Goal: Information Seeking & Learning: Learn about a topic

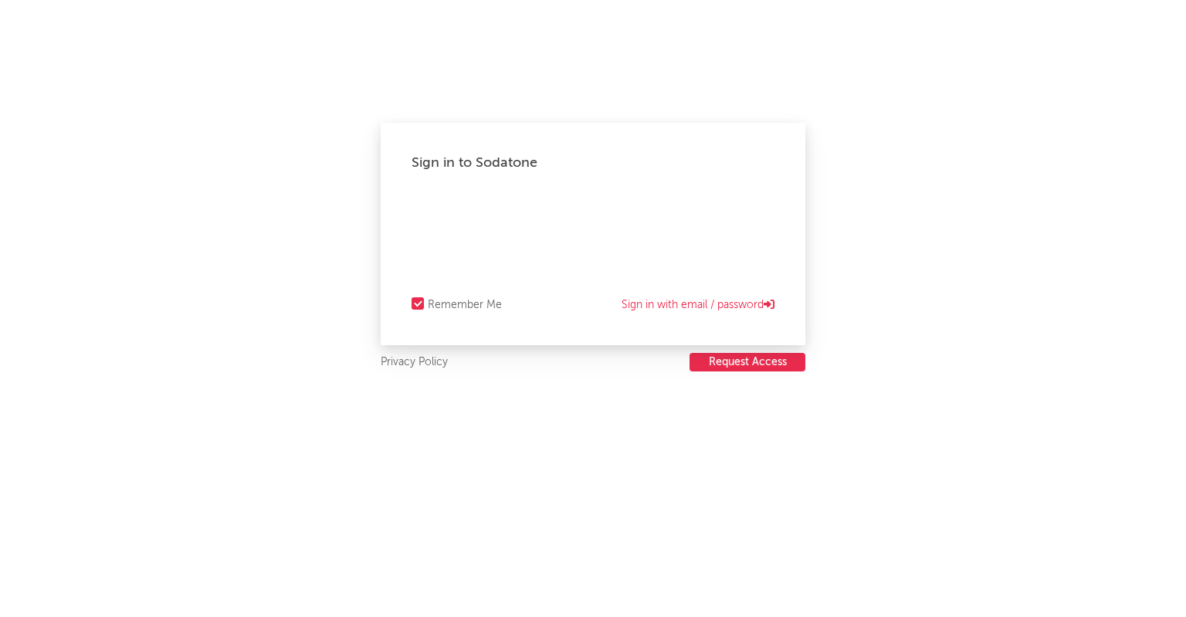
select select "warner_chappell"
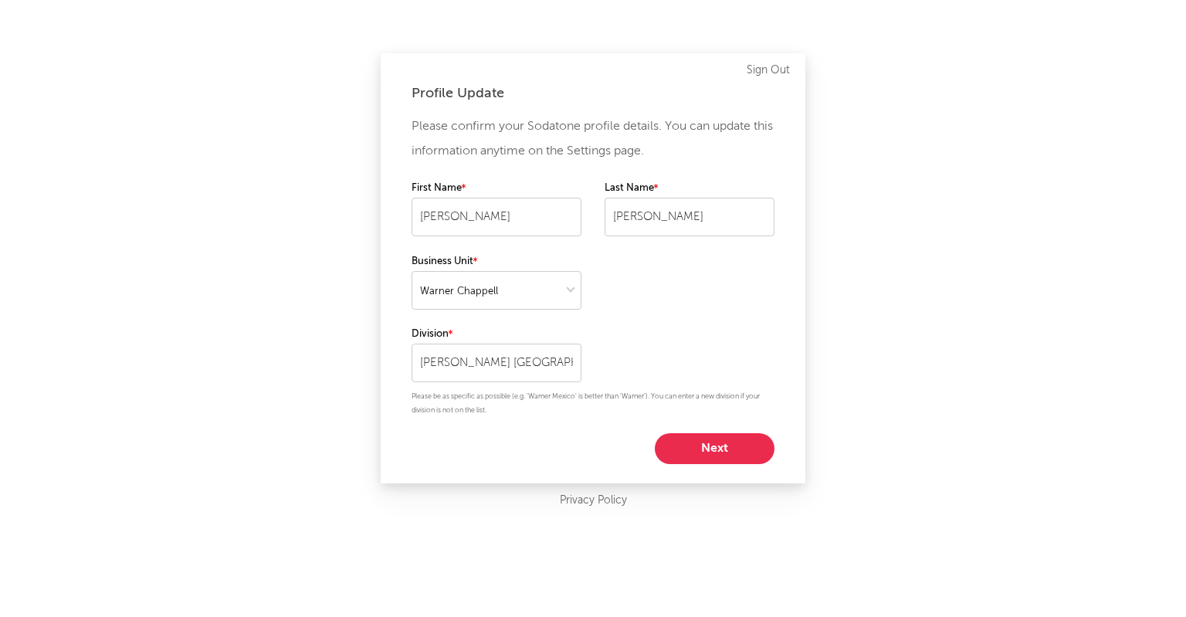
click at [701, 445] on button "Next" at bounding box center [715, 448] width 120 height 31
select select "manager"
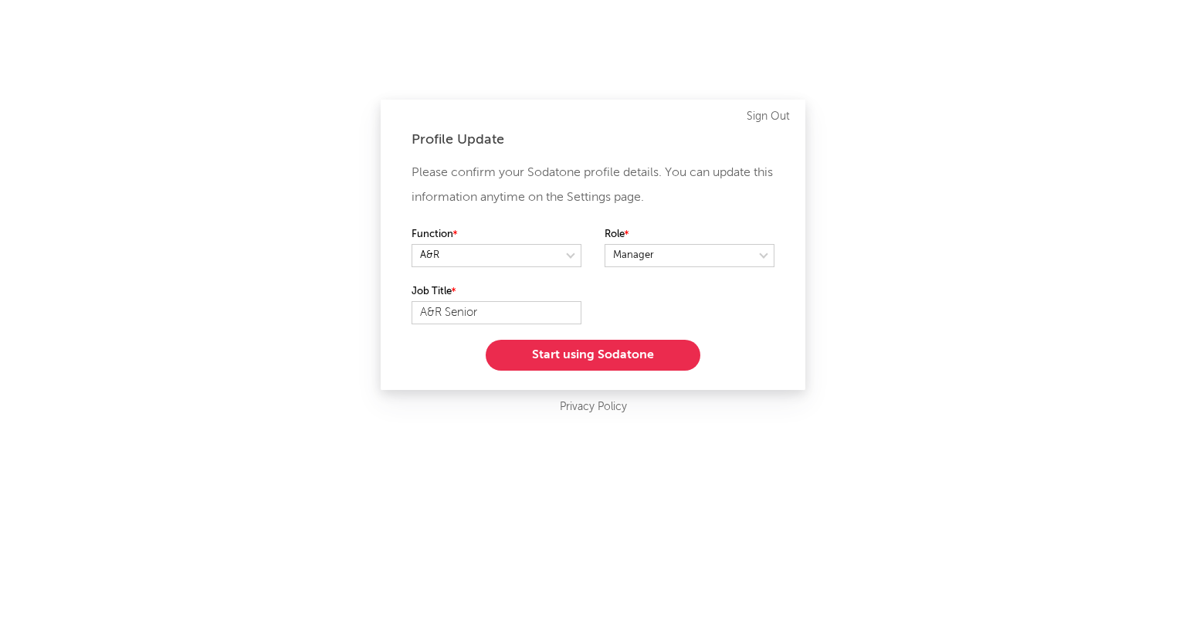
click at [585, 354] on button "Start using Sodatone" at bounding box center [593, 355] width 215 height 31
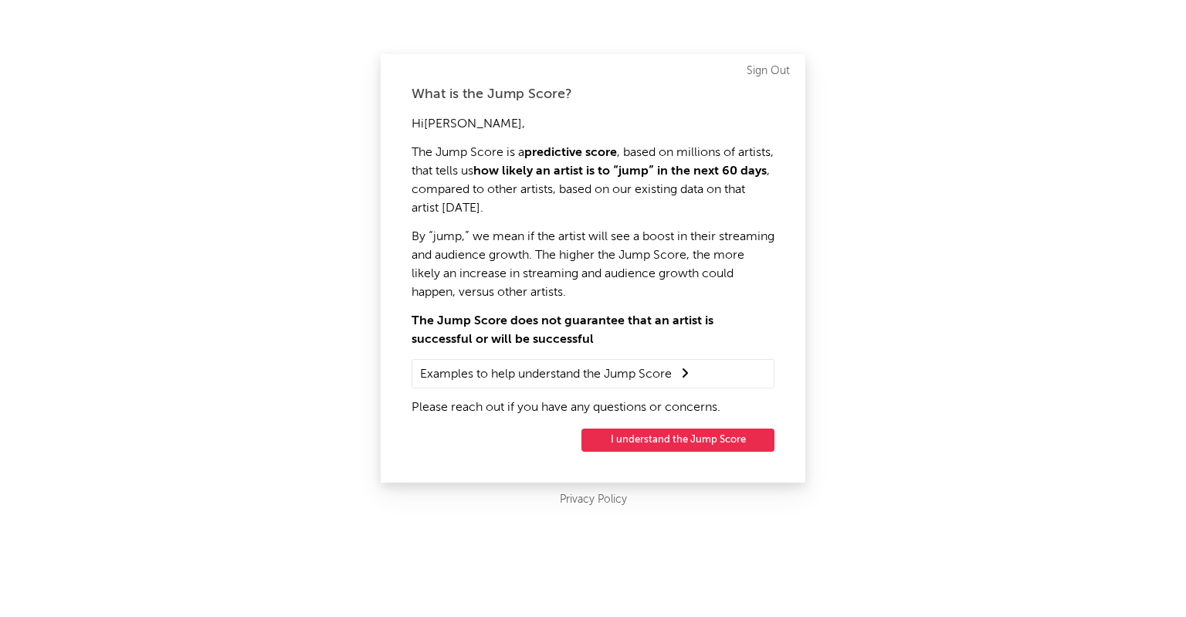
click at [652, 438] on button "I understand the Jump Score" at bounding box center [677, 440] width 193 height 23
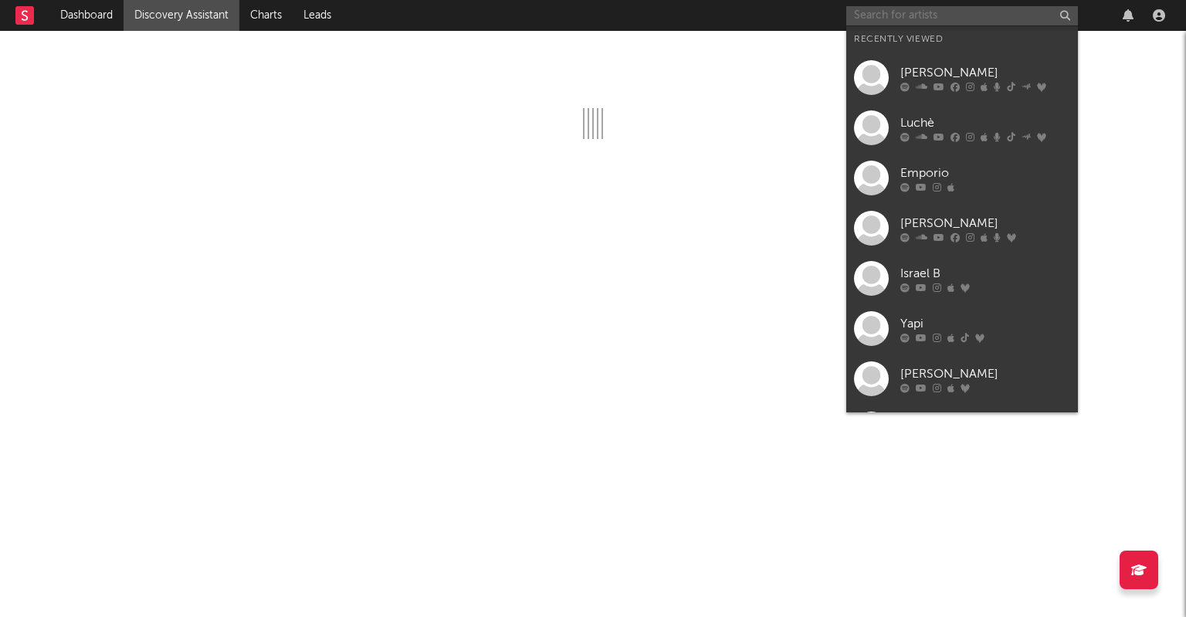
drag, startPoint x: 882, startPoint y: 19, endPoint x: 893, endPoint y: 21, distance: 11.1
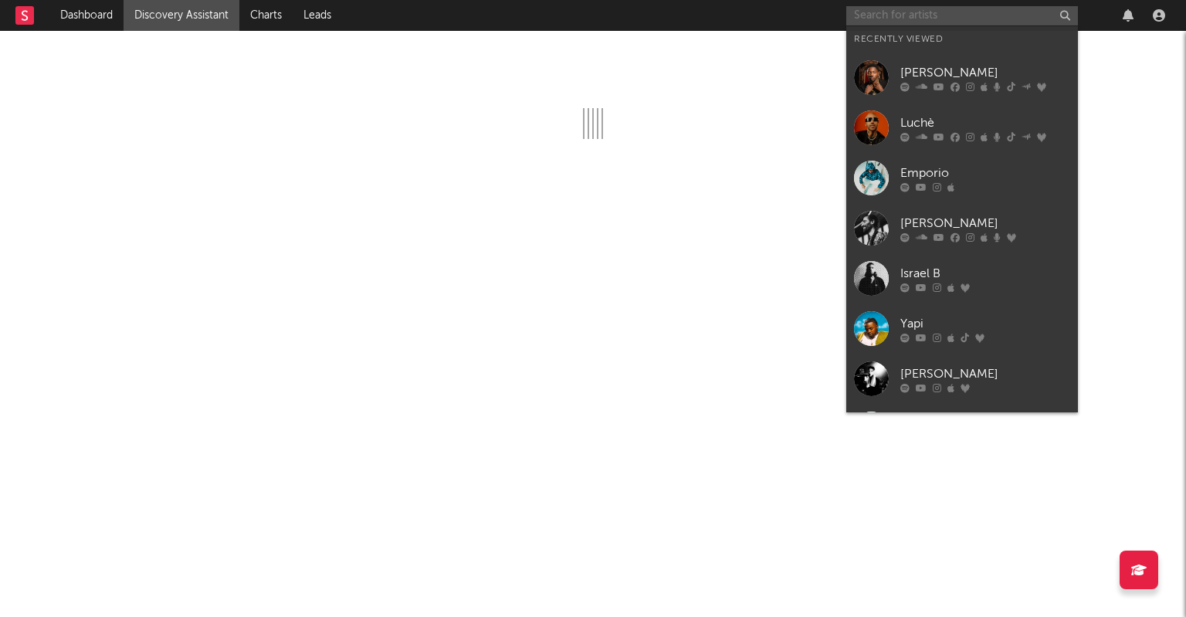
click at [889, 20] on input "text" at bounding box center [962, 15] width 232 height 19
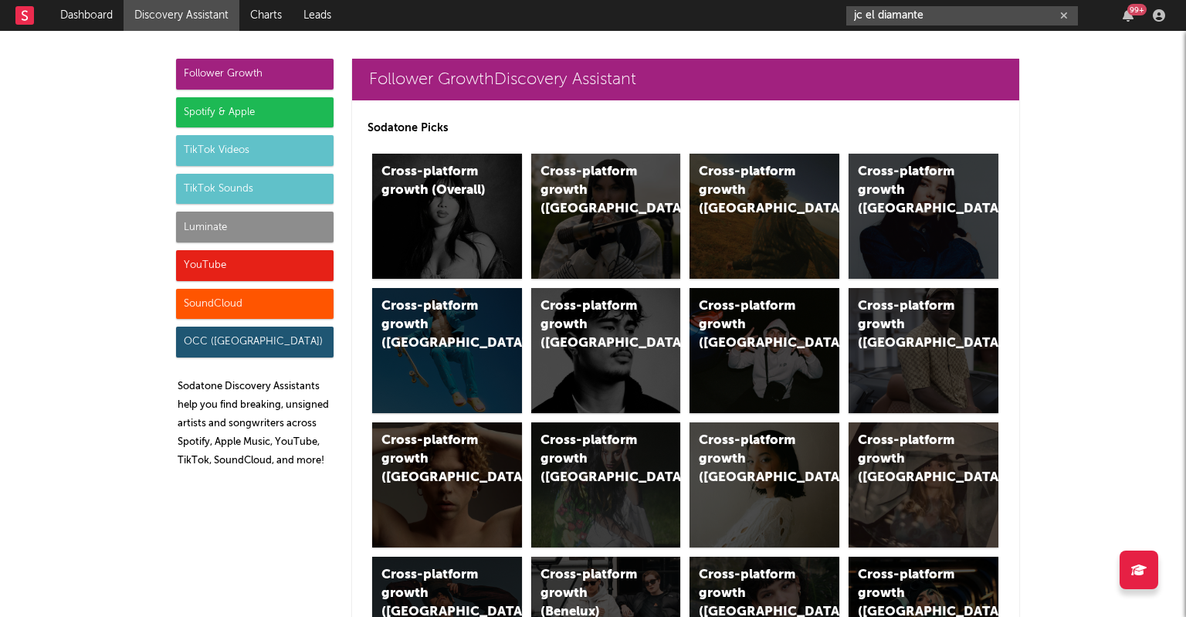
click at [957, 8] on input "jc el diamante" at bounding box center [962, 15] width 232 height 19
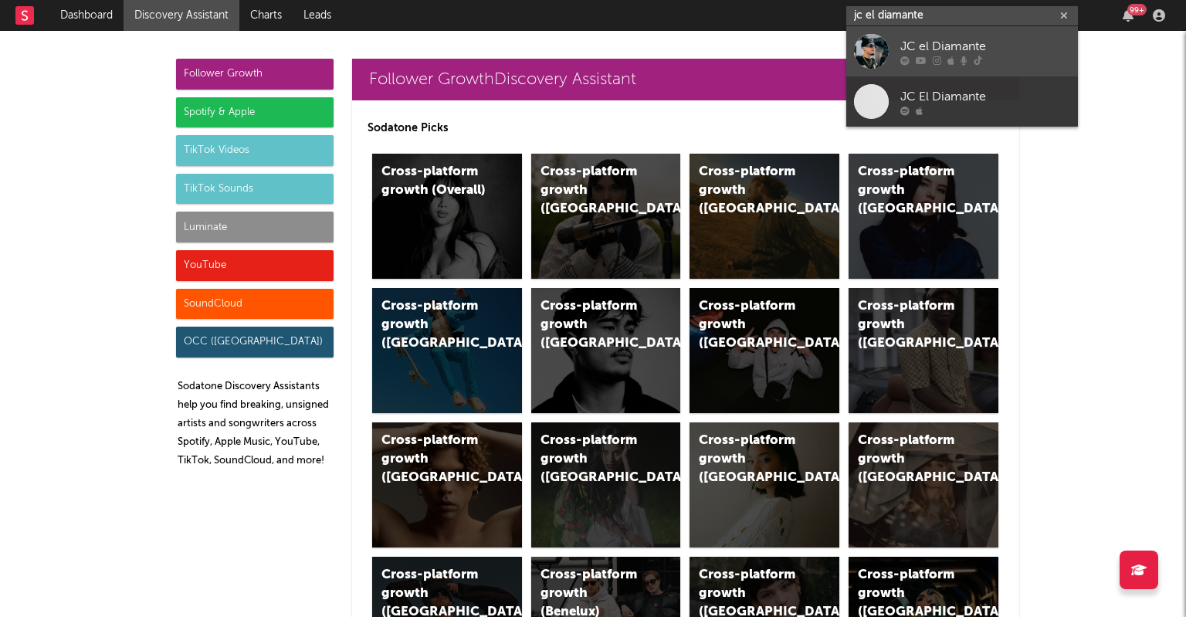
type input "jc el diamante"
click at [939, 53] on div "JC el Diamante" at bounding box center [985, 46] width 170 height 19
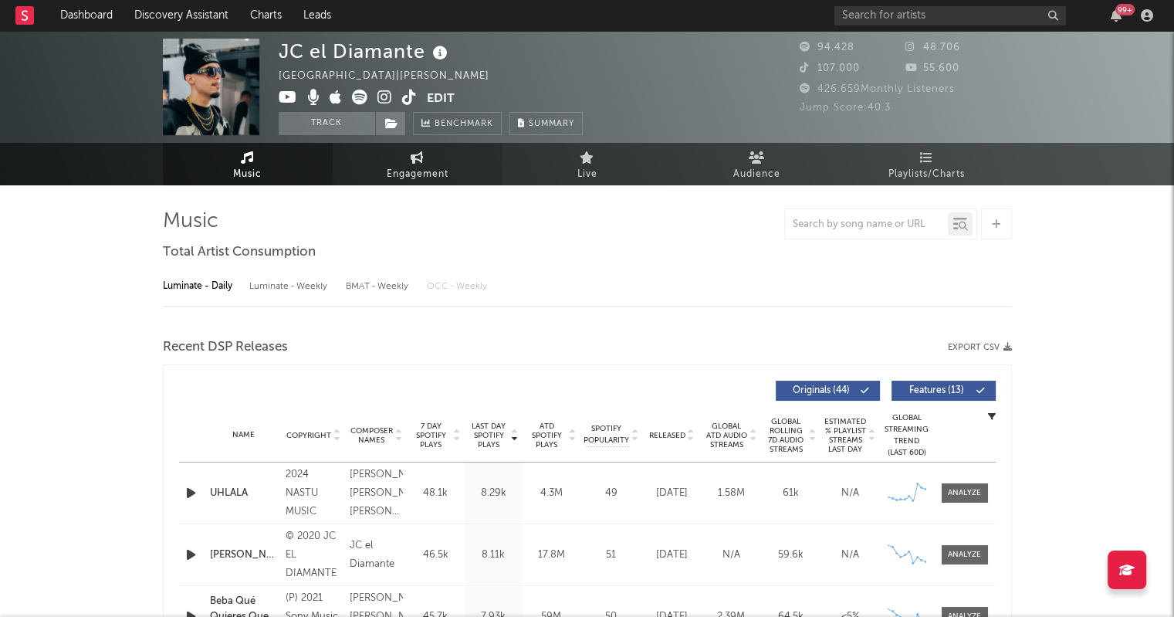
select select "6m"
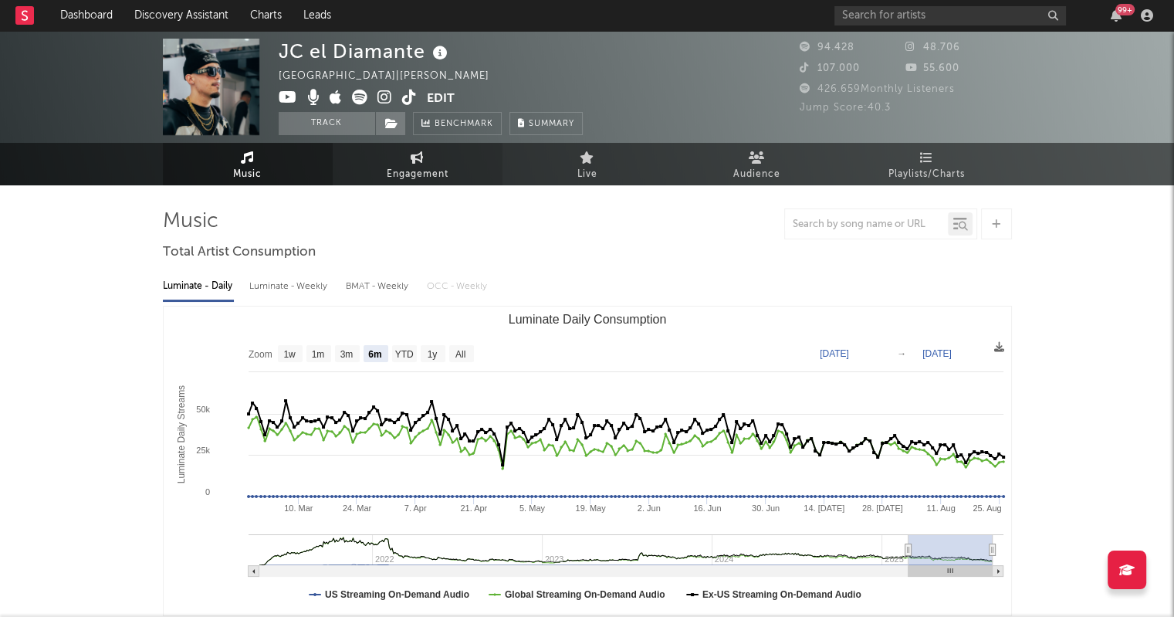
click at [422, 163] on link "Engagement" at bounding box center [418, 164] width 170 height 42
select select "1w"
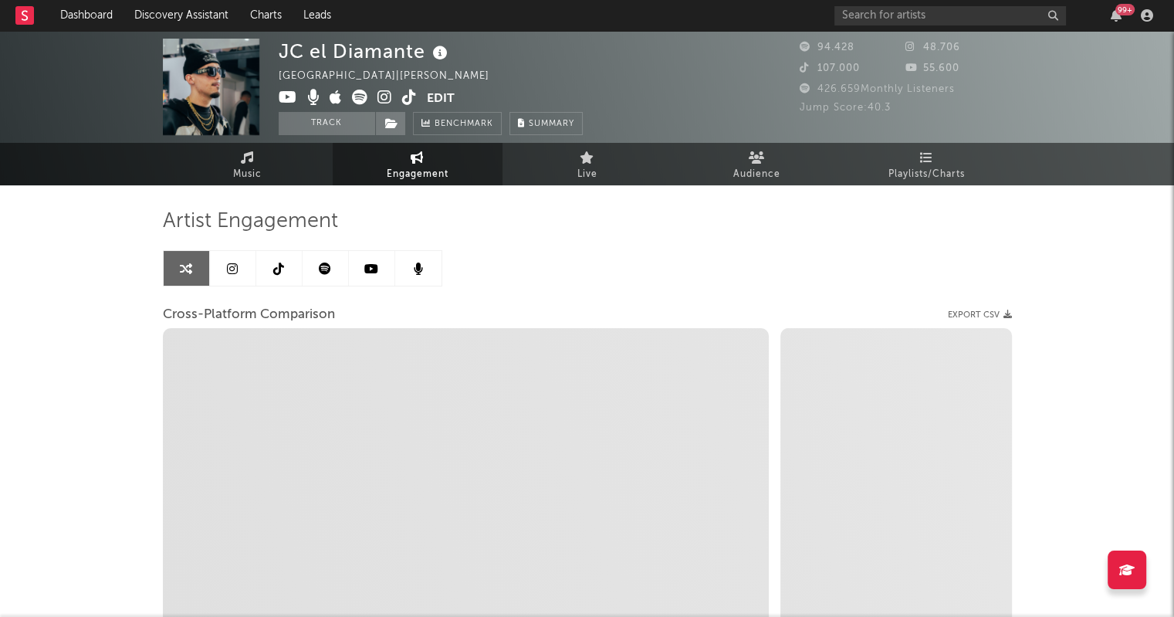
click at [327, 264] on icon at bounding box center [325, 269] width 12 height 12
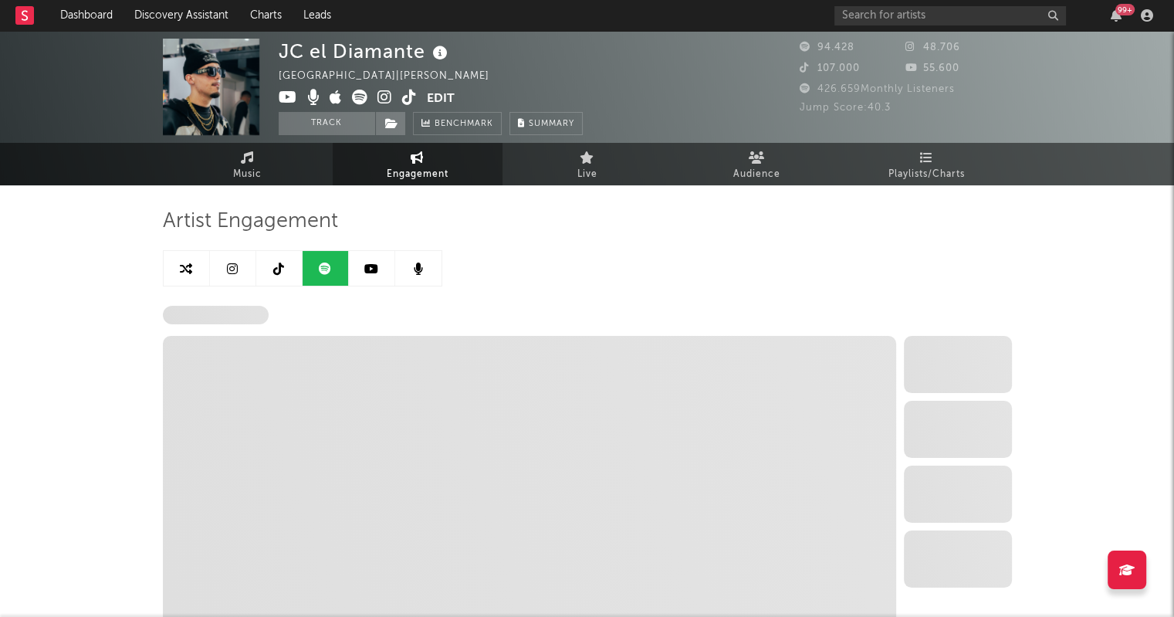
select select "6m"
select select "1w"
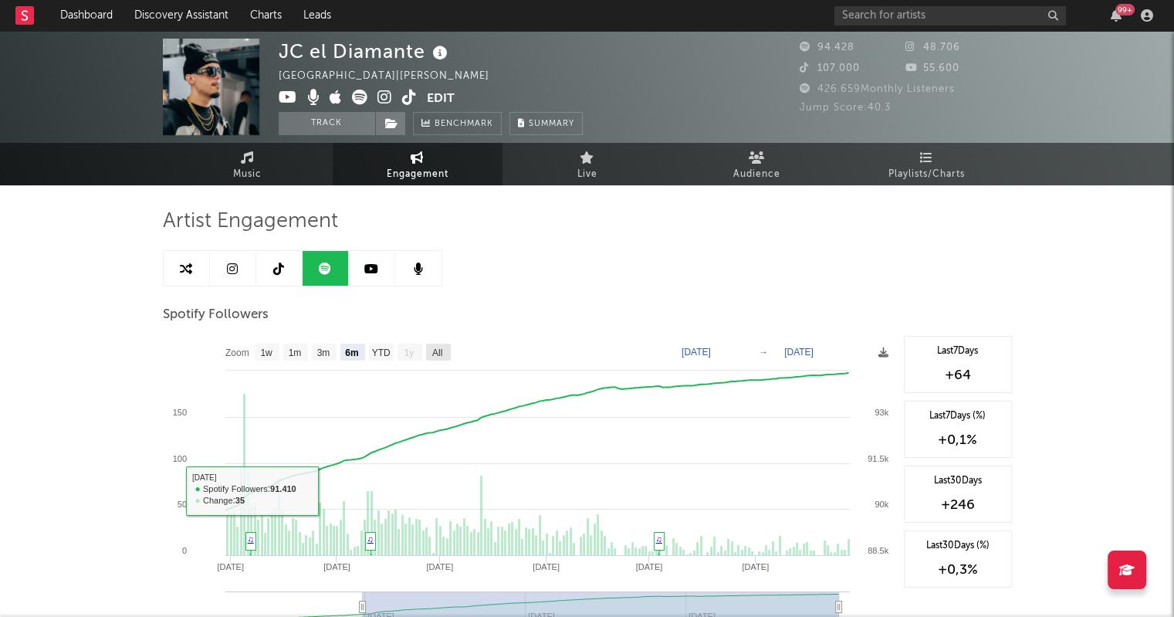
click at [439, 351] on text "All" at bounding box center [437, 352] width 10 height 11
select select "All"
type input "[DATE]"
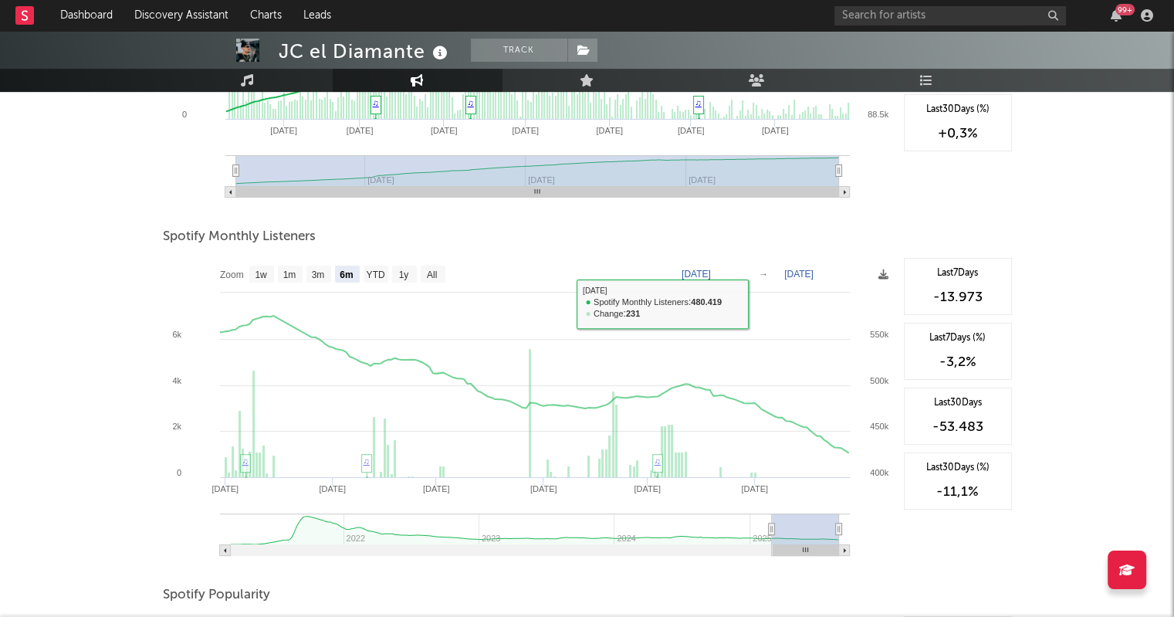
scroll to position [463, 0]
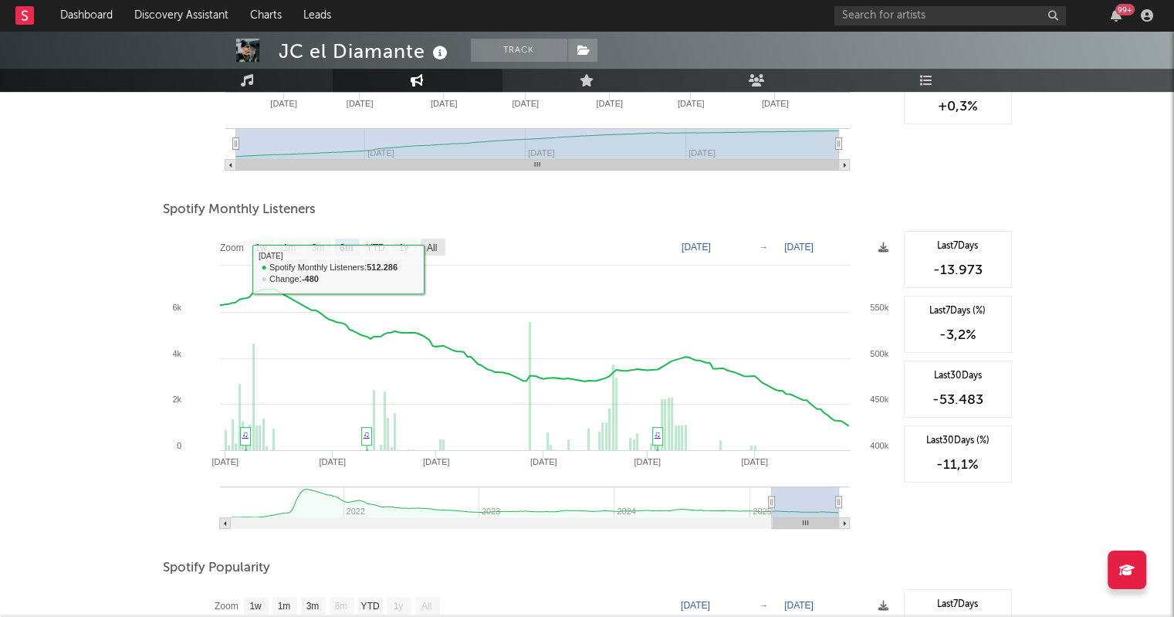
click at [436, 248] on text "All" at bounding box center [431, 247] width 10 height 11
select select "All"
type input "[DATE]"
